Goal: Complete application form

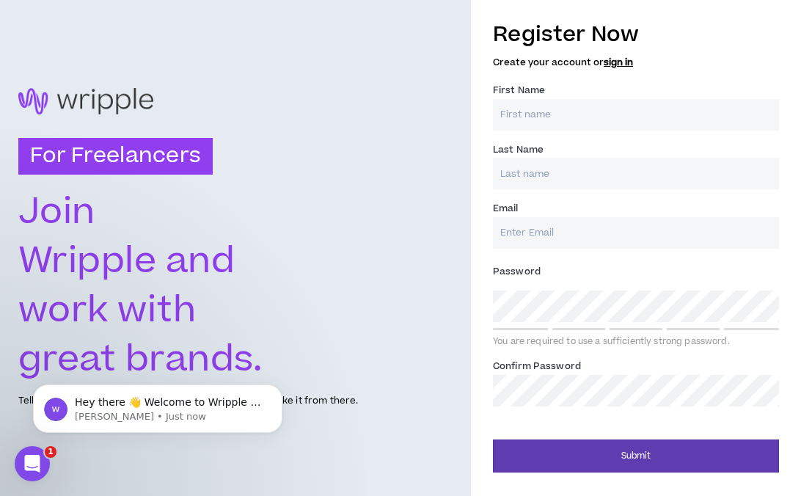
click at [547, 110] on input "First Name *" at bounding box center [636, 115] width 286 height 32
type input "Chetan"
click at [544, 168] on input "Last Name *" at bounding box center [636, 174] width 286 height 32
type input "[PERSON_NAME]"
click at [561, 224] on input "Email *" at bounding box center [636, 233] width 286 height 32
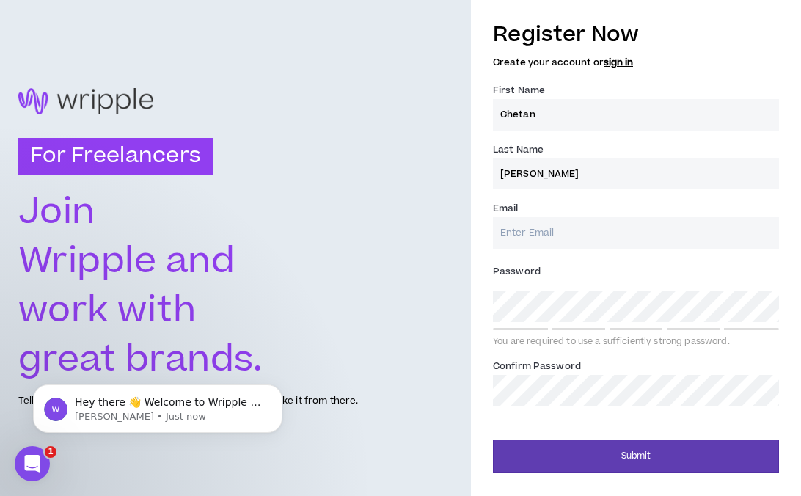
type input "[PERSON_NAME][EMAIL_ADDRESS][PERSON_NAME][DOMAIN_NAME]"
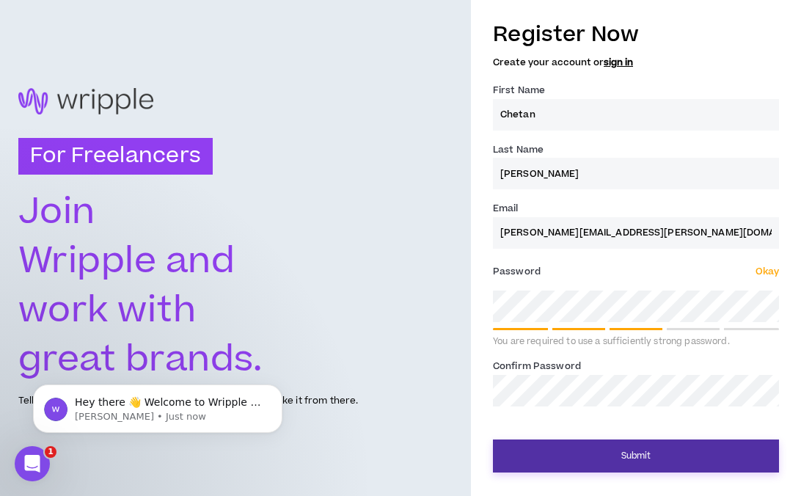
click at [624, 460] on button "Submit" at bounding box center [636, 456] width 286 height 33
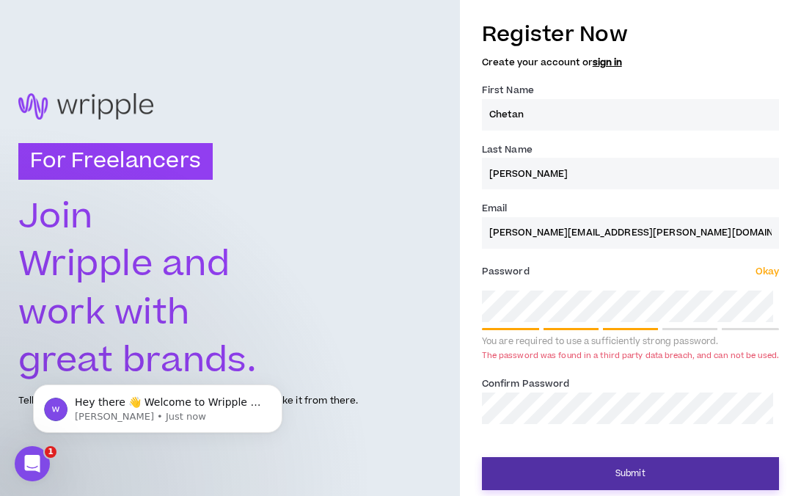
scroll to position [5, 0]
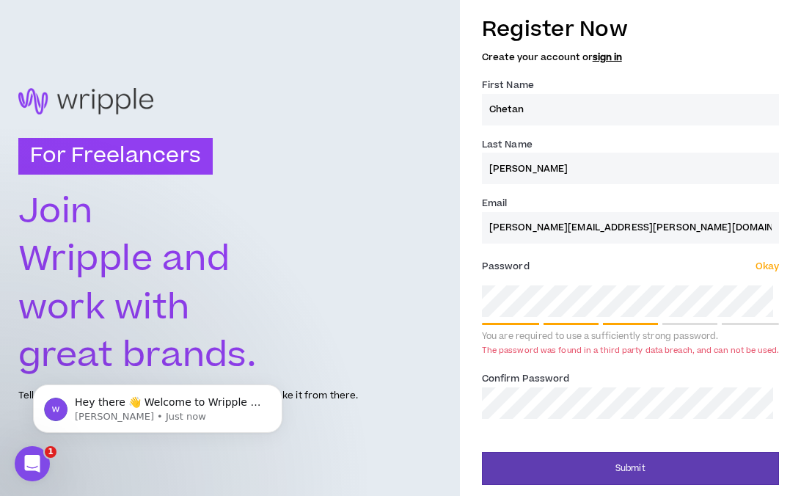
click at [419, 300] on div "For Freelancers [PERSON_NAME] and work with great brands. Tell us about your ex…" at bounding box center [400, 246] width 801 height 502
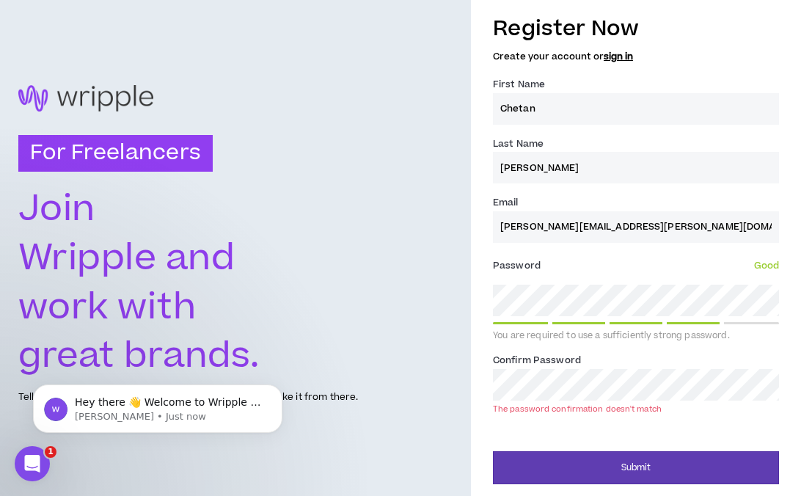
scroll to position [4, 0]
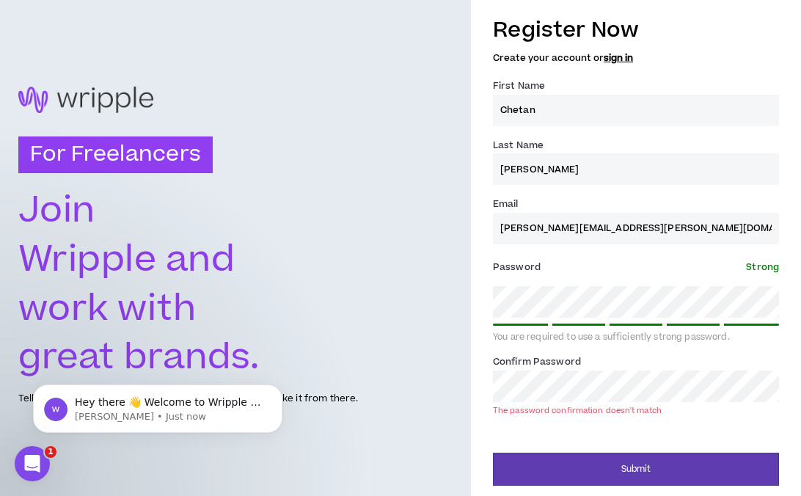
click at [382, 370] on div "For Freelancers [PERSON_NAME] and work with great brands. Tell us about your ex…" at bounding box center [400, 247] width 801 height 502
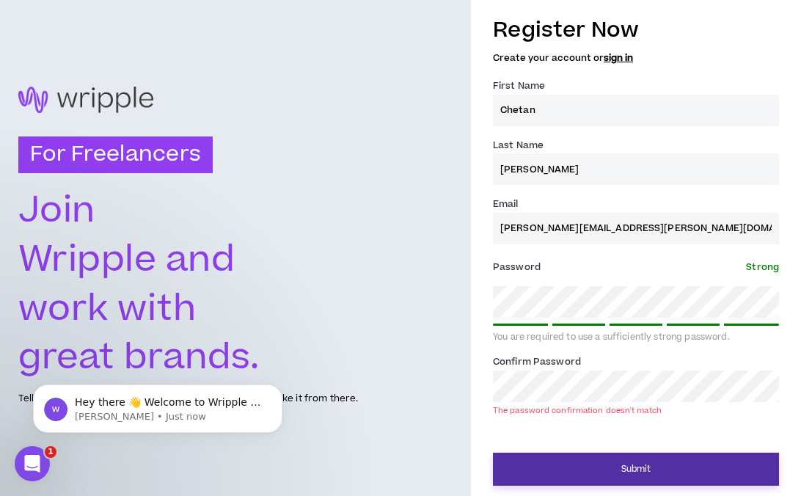
click at [571, 467] on button "Submit" at bounding box center [636, 469] width 286 height 33
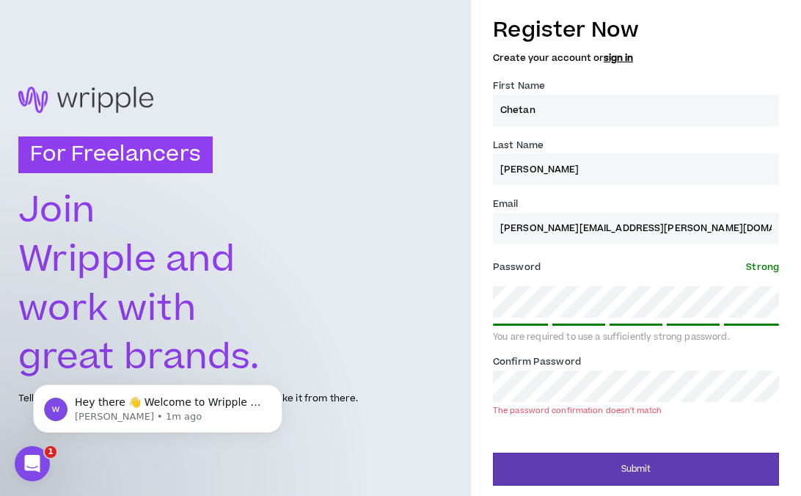
click at [377, 378] on div "For Freelancers [PERSON_NAME] and work with great brands. Tell us about your ex…" at bounding box center [400, 247] width 801 height 502
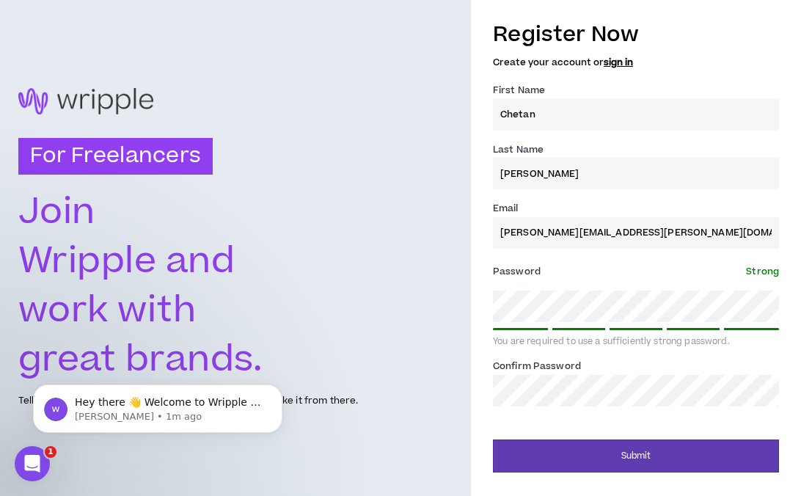
scroll to position [0, 0]
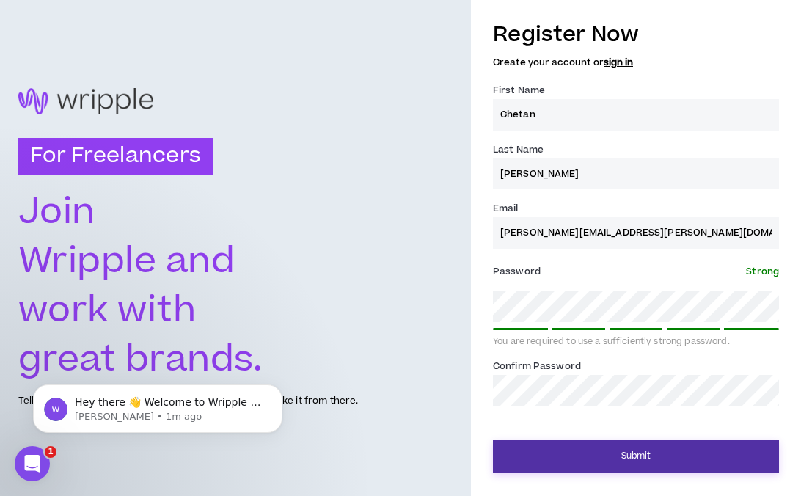
click at [638, 456] on button "Submit" at bounding box center [636, 456] width 286 height 33
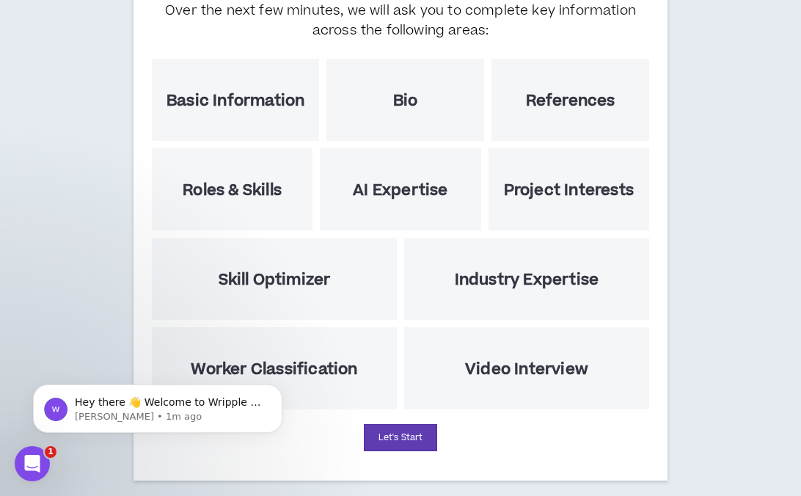
scroll to position [212, 0]
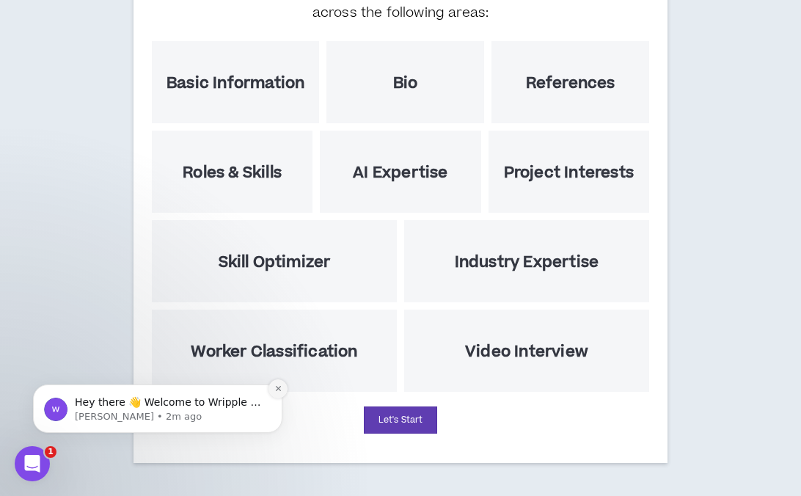
click at [272, 388] on button "Dismiss notification" at bounding box center [278, 388] width 19 height 19
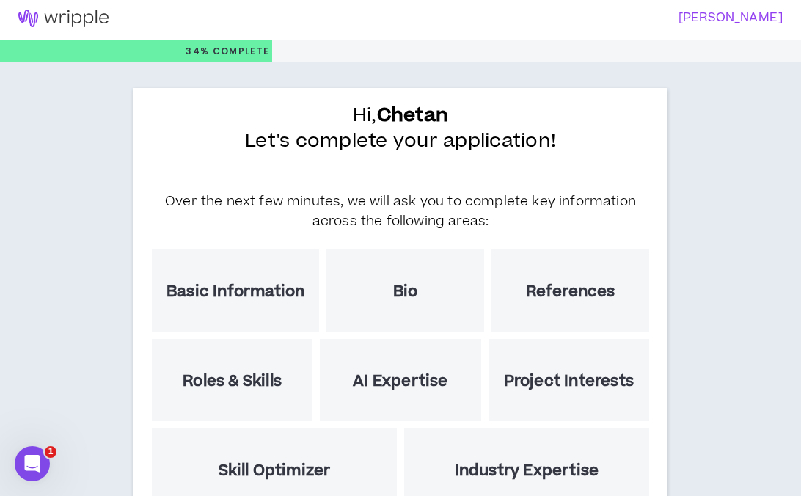
scroll to position [0, 0]
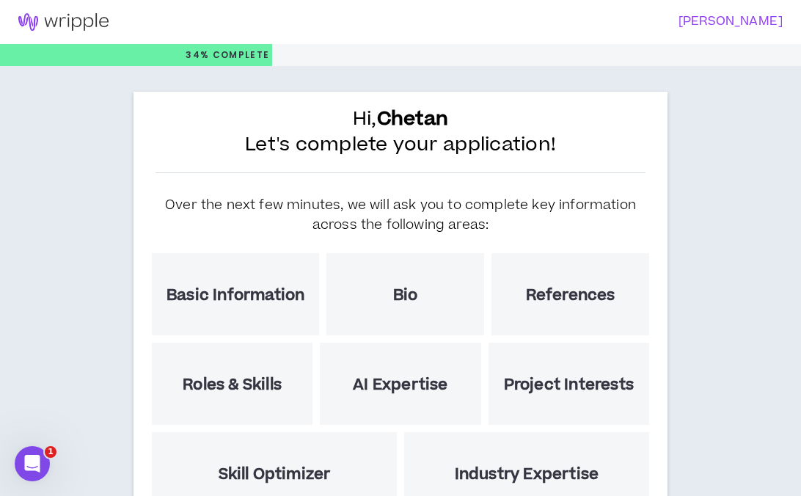
click at [225, 293] on h5 "Basic Information" at bounding box center [236, 295] width 138 height 18
click at [255, 298] on h5 "Basic Information" at bounding box center [236, 295] width 138 height 18
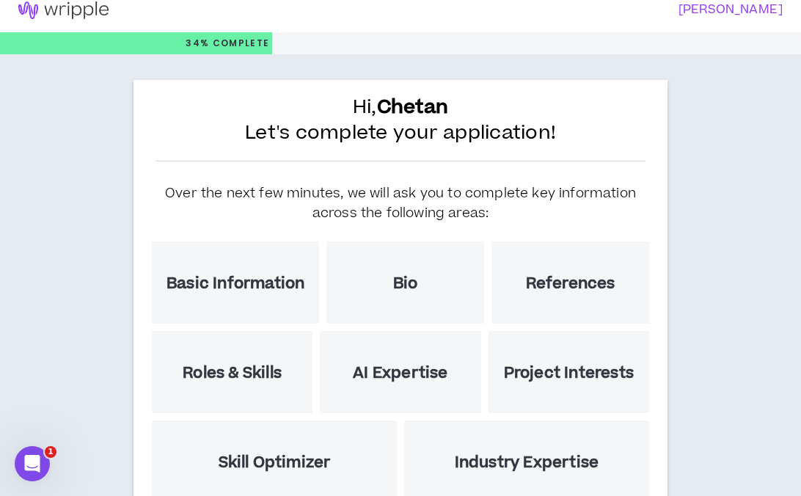
scroll to position [15, 0]
